Goal: Navigation & Orientation: Find specific page/section

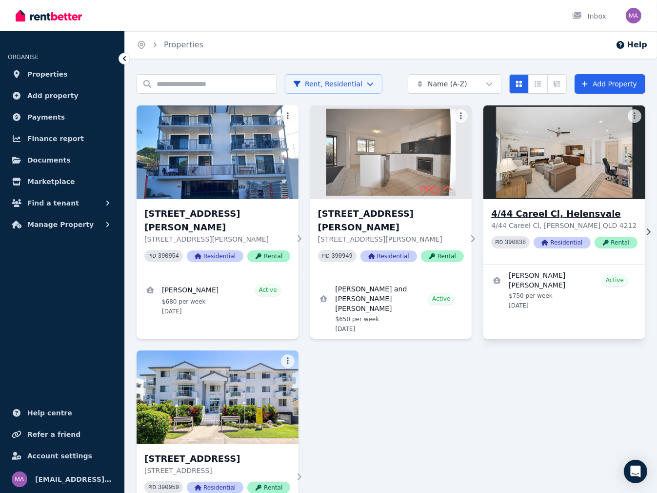
click at [556, 211] on h3 "4/44 Careel Cl, Helensvale" at bounding box center [564, 214] width 146 height 14
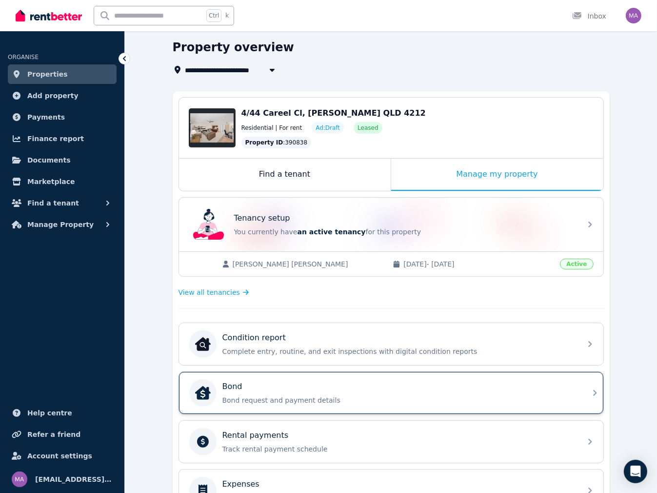
scroll to position [49, 0]
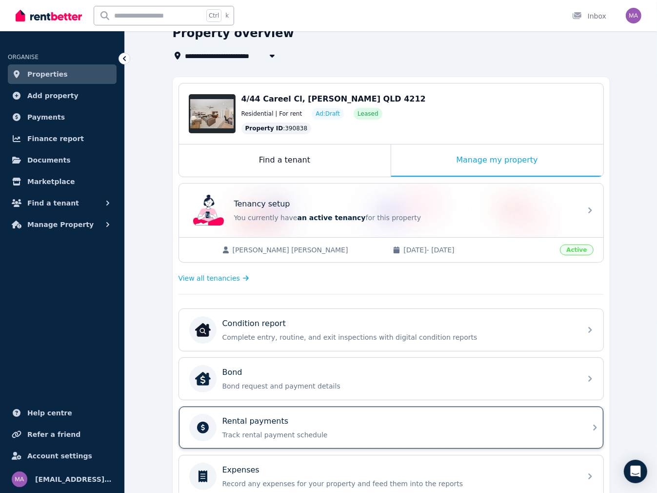
click at [324, 430] on p "Track rental payment schedule" at bounding box center [399, 435] width 353 height 10
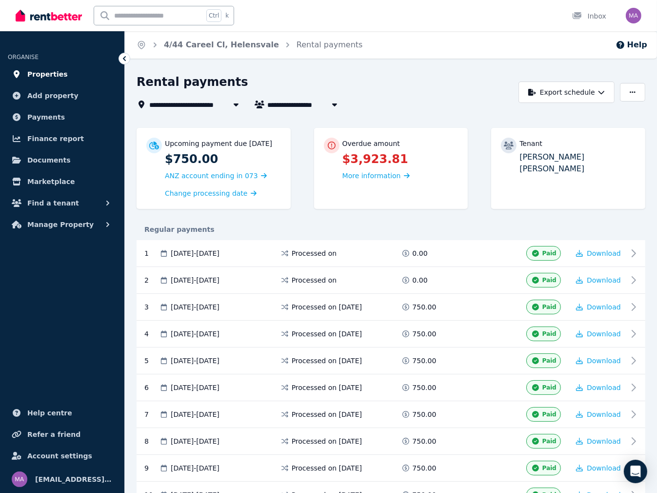
click at [42, 71] on span "Properties" at bounding box center [47, 74] width 41 height 12
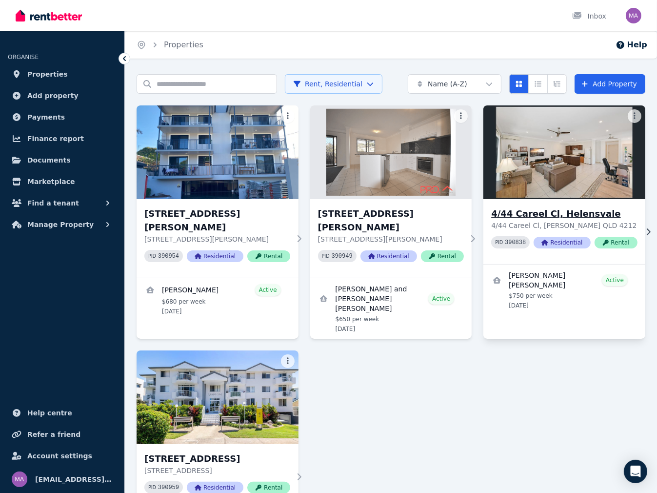
click at [561, 218] on h3 "4/44 Careel Cl, Helensvale" at bounding box center [564, 214] width 146 height 14
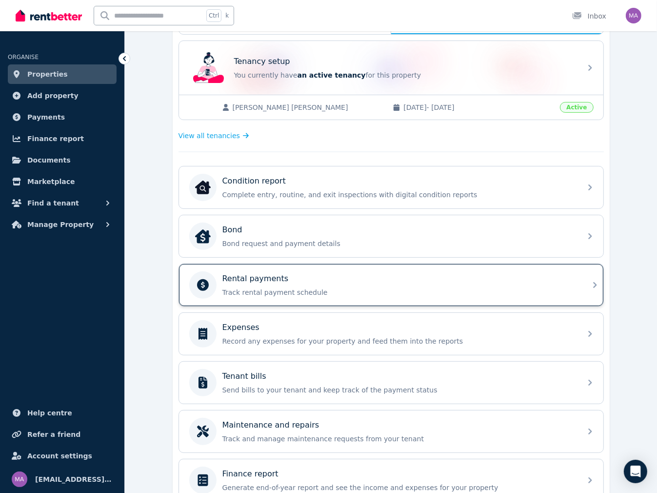
scroll to position [195, 0]
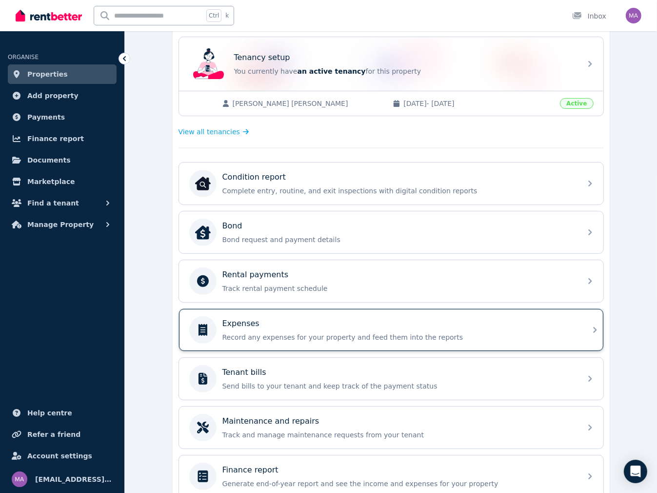
click at [410, 332] on p "Record any expenses for your property and feed them into the reports" at bounding box center [399, 337] width 353 height 10
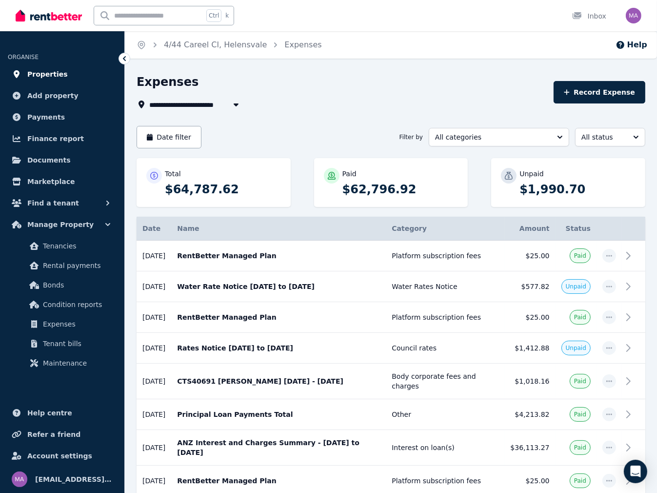
click at [35, 72] on span "Properties" at bounding box center [47, 74] width 41 height 12
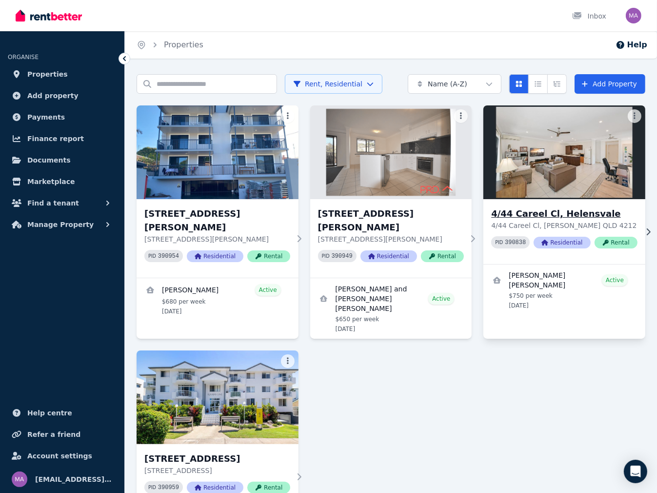
click at [586, 225] on p "4/44 Careel Cl, [PERSON_NAME] QLD 4212" at bounding box center [564, 226] width 146 height 10
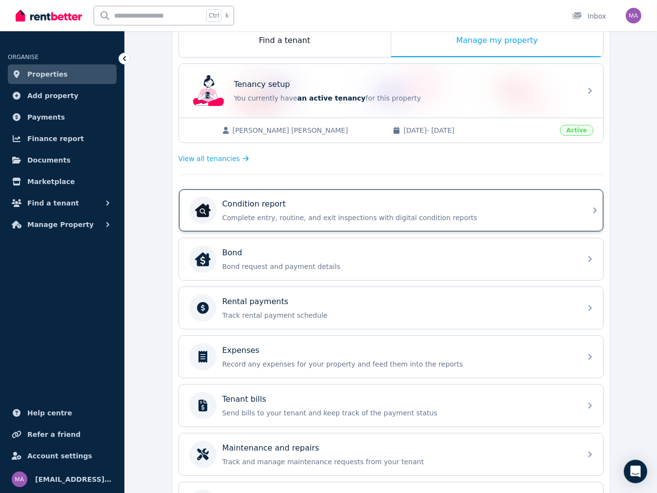
scroll to position [239, 0]
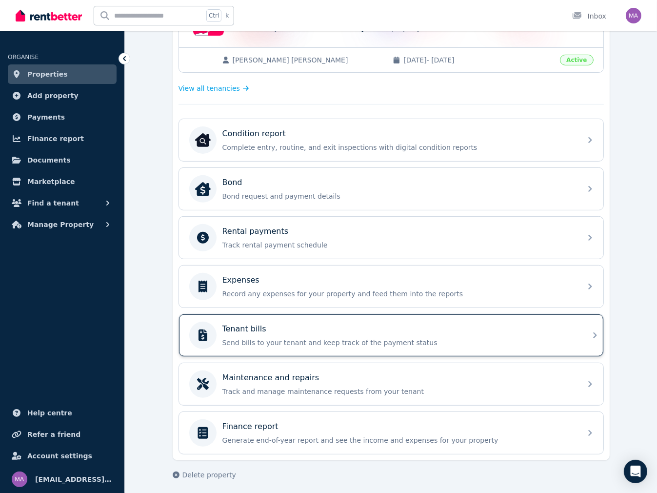
click at [390, 325] on div "Tenant bills" at bounding box center [399, 329] width 353 height 12
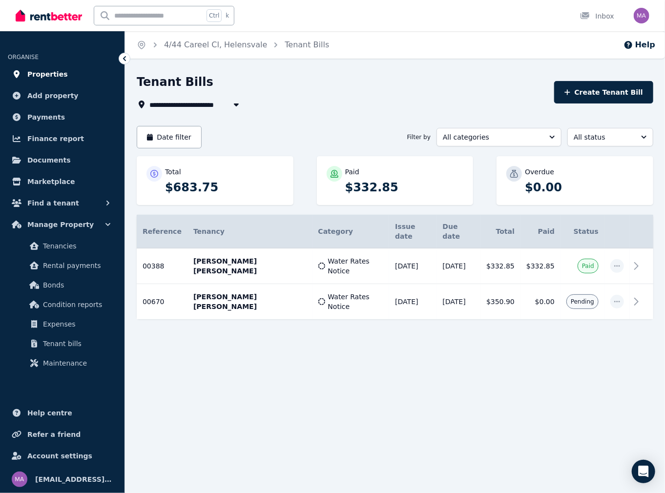
click at [41, 72] on span "Properties" at bounding box center [47, 74] width 41 height 12
